Goal: Find specific page/section: Find specific page/section

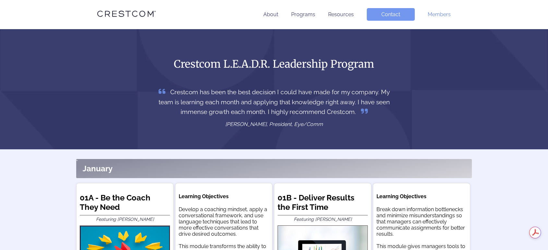
click at [432, 15] on link "Members" at bounding box center [439, 14] width 23 height 6
click at [426, 15] on ul "About Programs Resources Contact Members" at bounding box center [333, 14] width 236 height 13
click at [429, 14] on link "Members" at bounding box center [439, 14] width 23 height 6
